Goal: Task Accomplishment & Management: Manage account settings

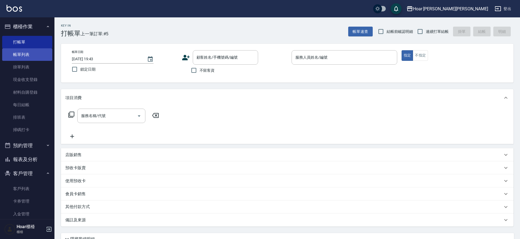
click at [12, 56] on link "帳單列表" at bounding box center [27, 54] width 50 height 13
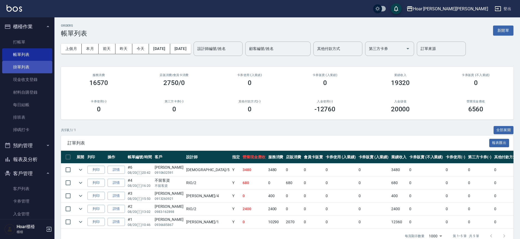
click at [24, 66] on link "掛單列表" at bounding box center [27, 67] width 50 height 13
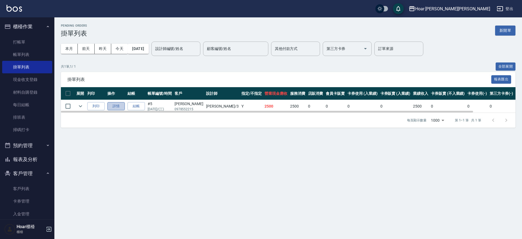
click at [121, 107] on link "詳情" at bounding box center [115, 106] width 17 height 8
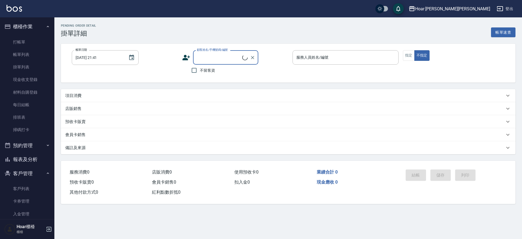
type input "[DATE] 18:49"
type input "Shami-3"
type input "[PERSON_NAME]/0978552215/"
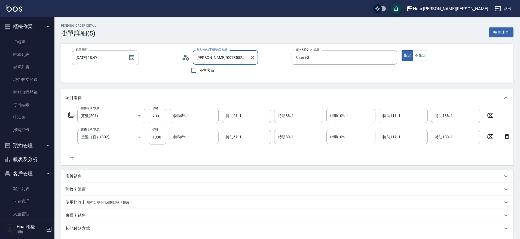
click at [175, 138] on div "特助5%-1 特助5%-1" at bounding box center [194, 137] width 49 height 14
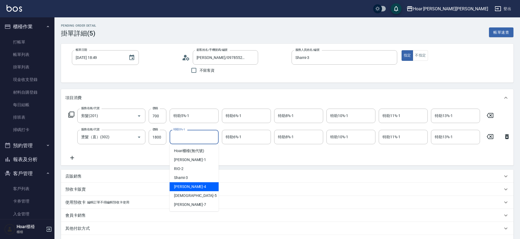
click at [187, 186] on span "[PERSON_NAME] -4" at bounding box center [190, 187] width 32 height 6
type input "Emma-4"
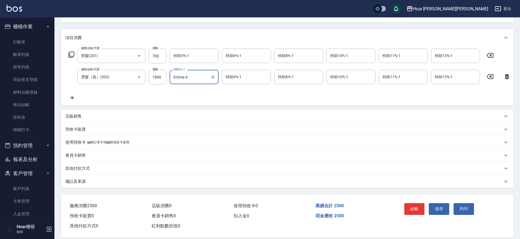
scroll to position [72, 0]
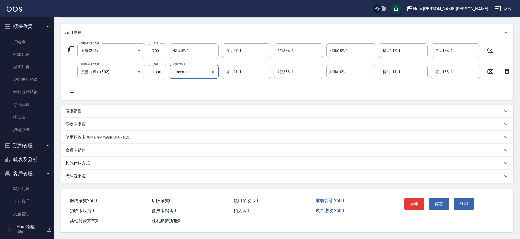
click at [84, 161] on p "其他付款方式" at bounding box center [77, 164] width 24 height 6
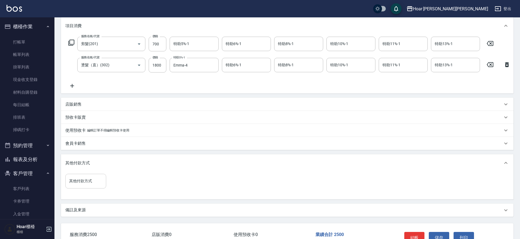
click at [85, 186] on input "其他付款方式" at bounding box center [86, 182] width 36 height 10
click at [85, 204] on span "轉帳匯款" at bounding box center [85, 208] width 41 height 9
type input "轉帳匯款"
click at [133, 189] on input "0" at bounding box center [129, 181] width 41 height 15
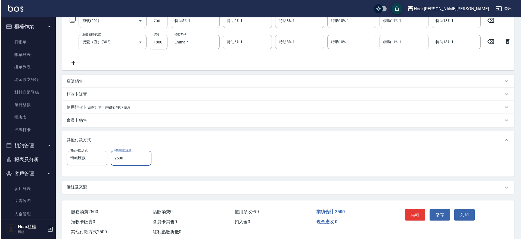
scroll to position [118, 0]
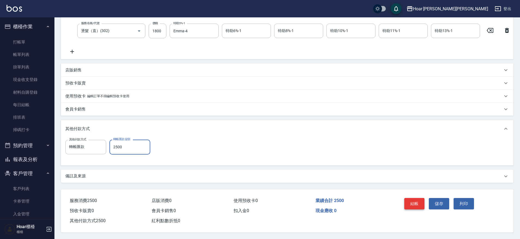
type input "2500"
click at [424, 205] on button "結帳" at bounding box center [414, 203] width 20 height 11
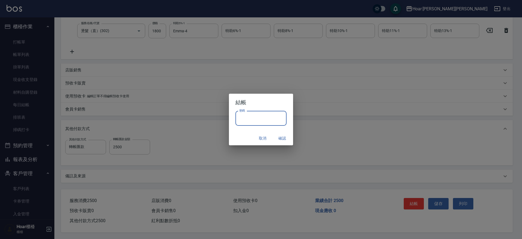
click at [266, 123] on input "密碼" at bounding box center [261, 118] width 51 height 15
type input "****"
click at [282, 136] on button "確認" at bounding box center [282, 139] width 17 height 10
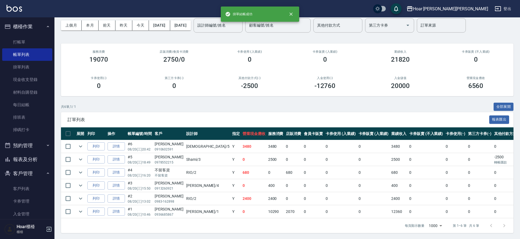
scroll to position [28, 0]
